Goal: Task Accomplishment & Management: Use online tool/utility

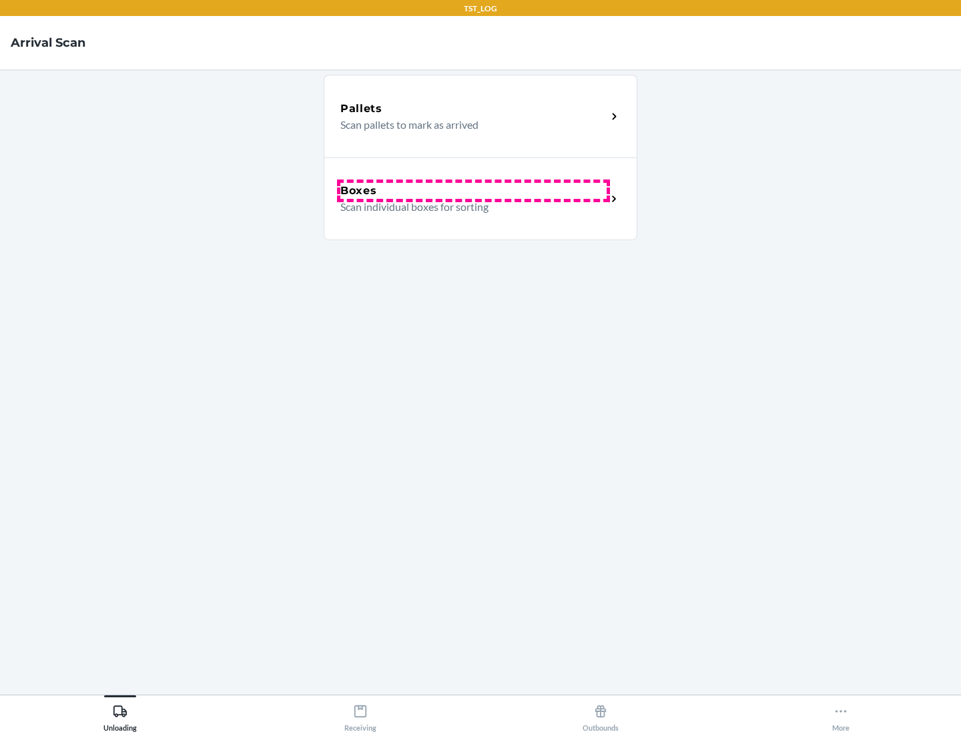
click at [473, 191] on div "Boxes" at bounding box center [473, 191] width 266 height 16
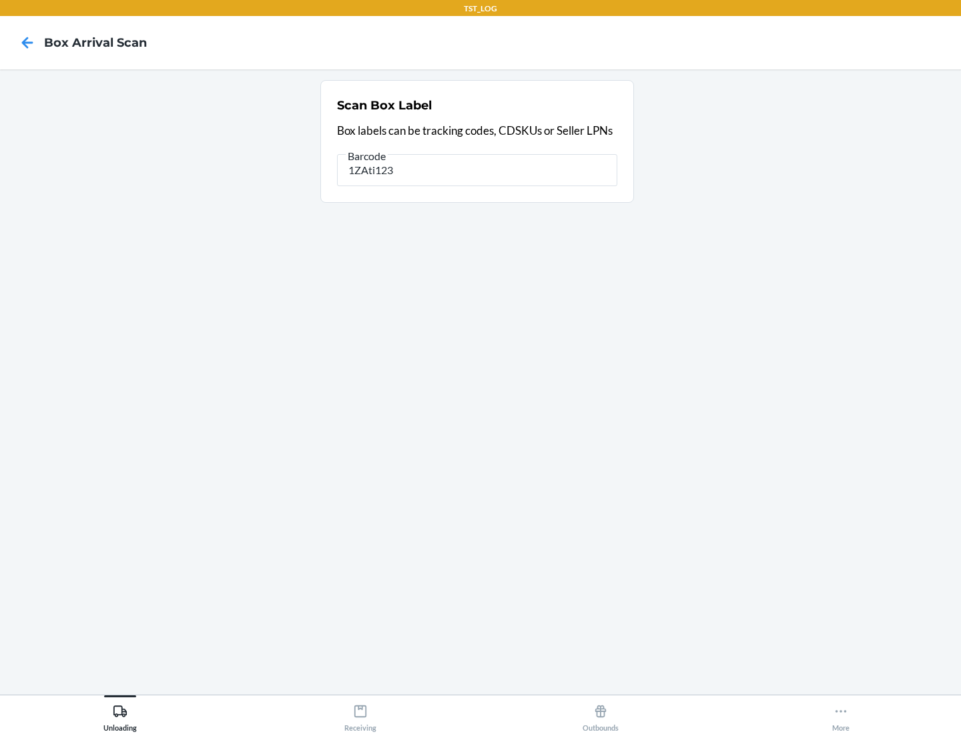
type input "1ZAti123"
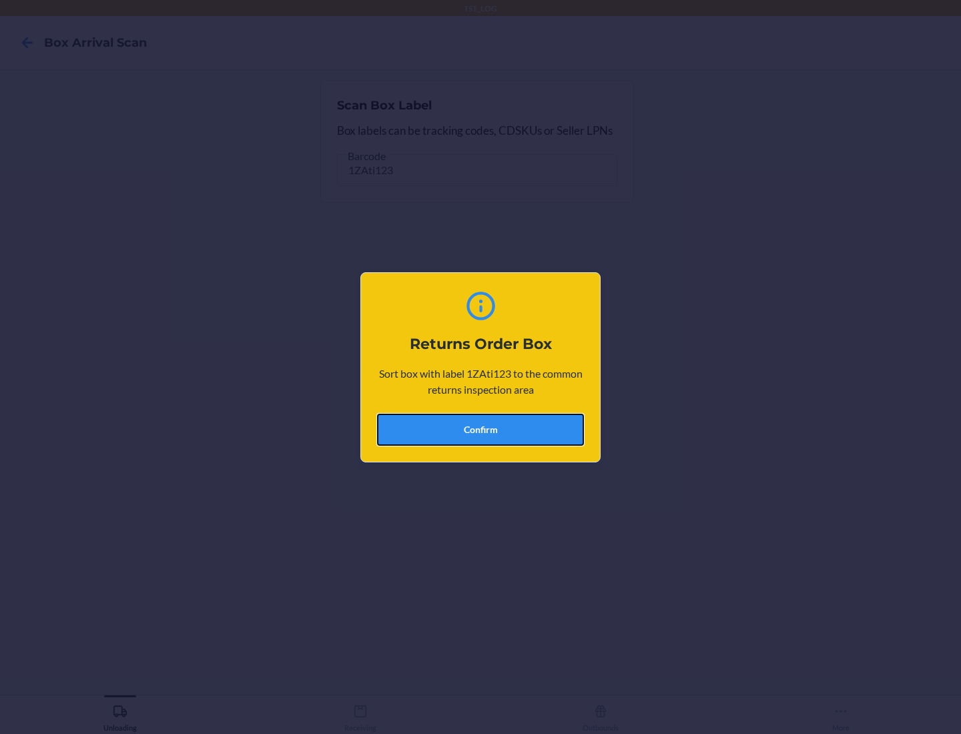
click at [480, 429] on button "Confirm" at bounding box center [480, 430] width 207 height 32
